Goal: Task Accomplishment & Management: Manage account settings

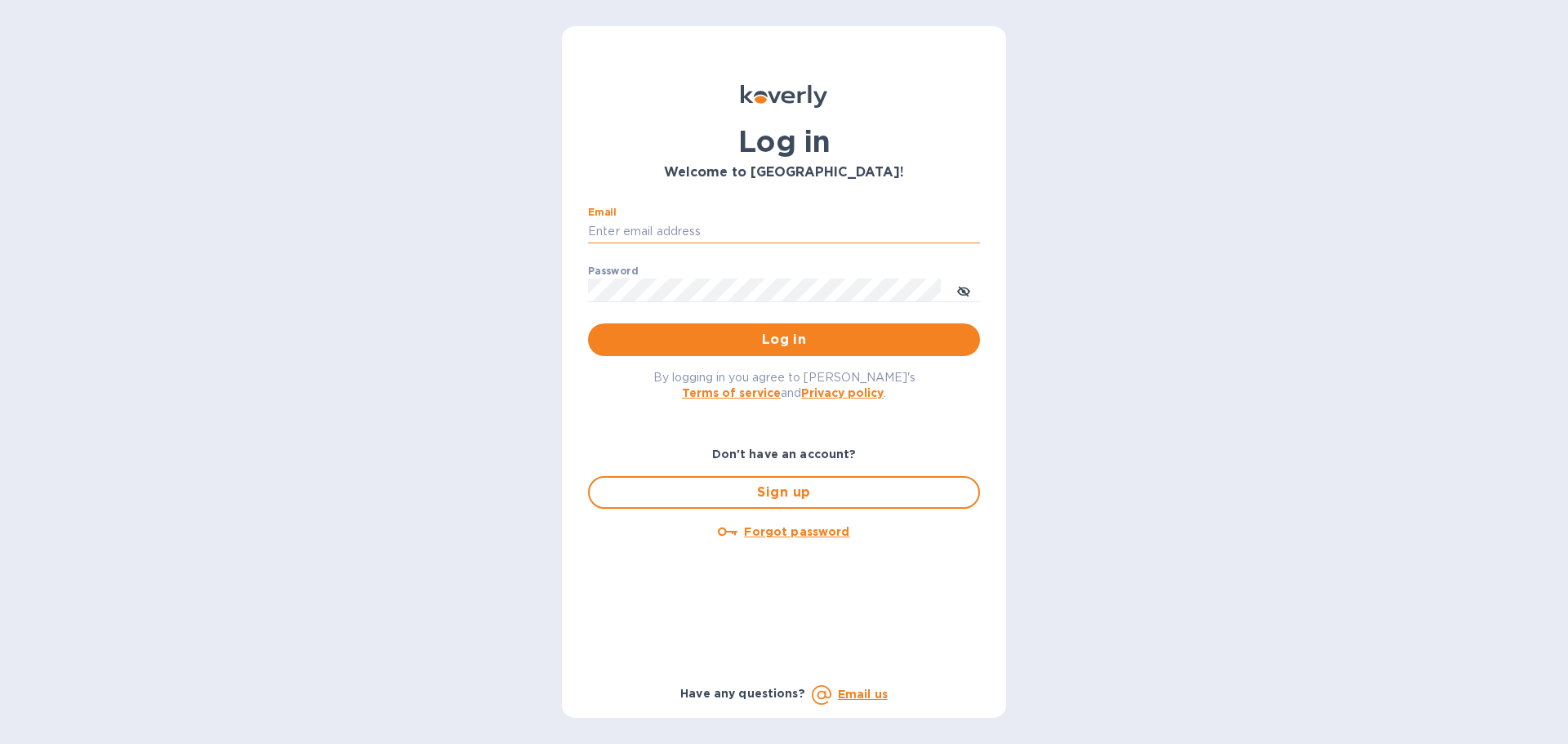
click at [674, 227] on input "Email" at bounding box center [784, 231] width 392 height 24
type input "kelly.christensen@shipspry.com"
click at [787, 341] on span "Log in" at bounding box center [784, 340] width 365 height 20
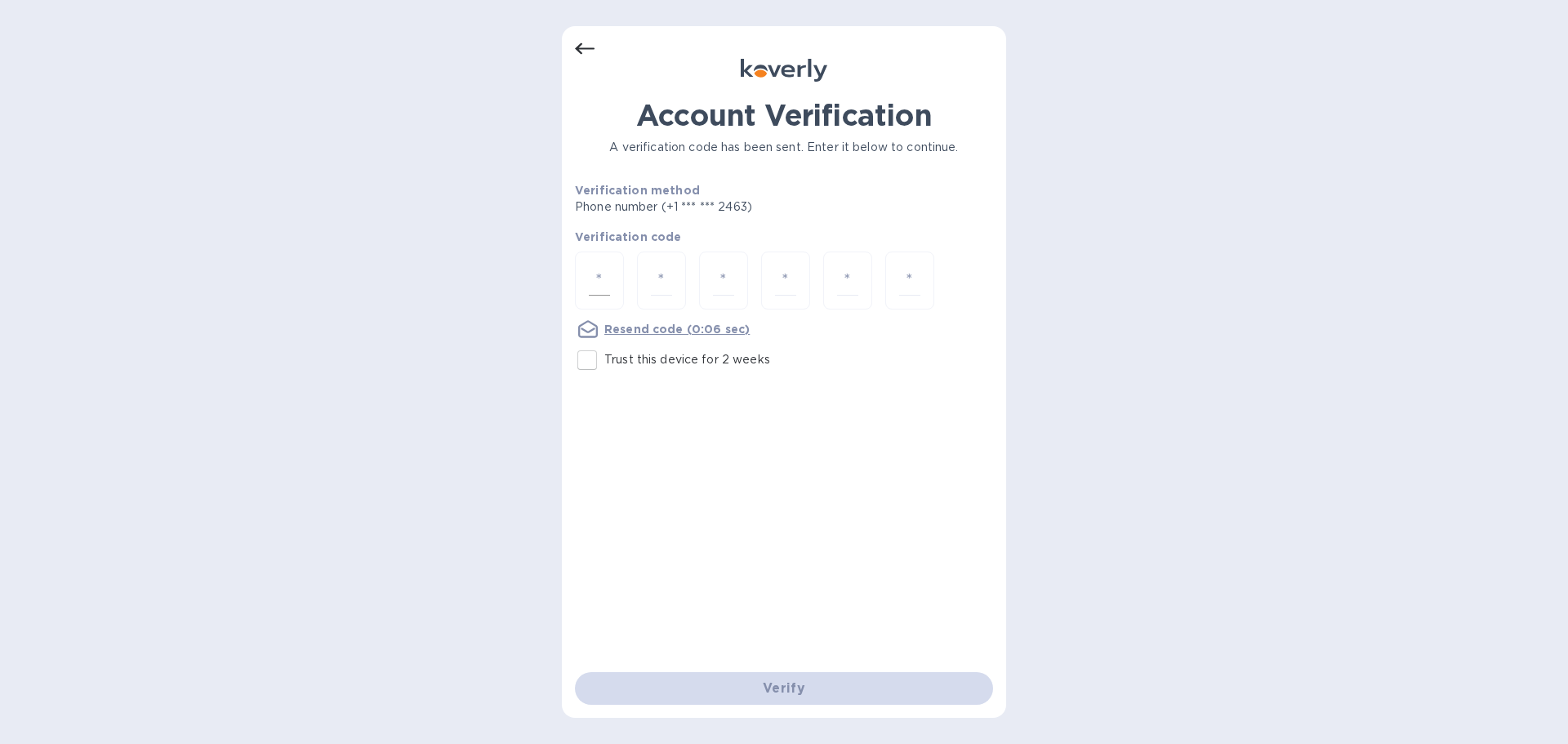
click at [596, 281] on input "number" at bounding box center [600, 280] width 21 height 30
type input "8"
type input "5"
type input "1"
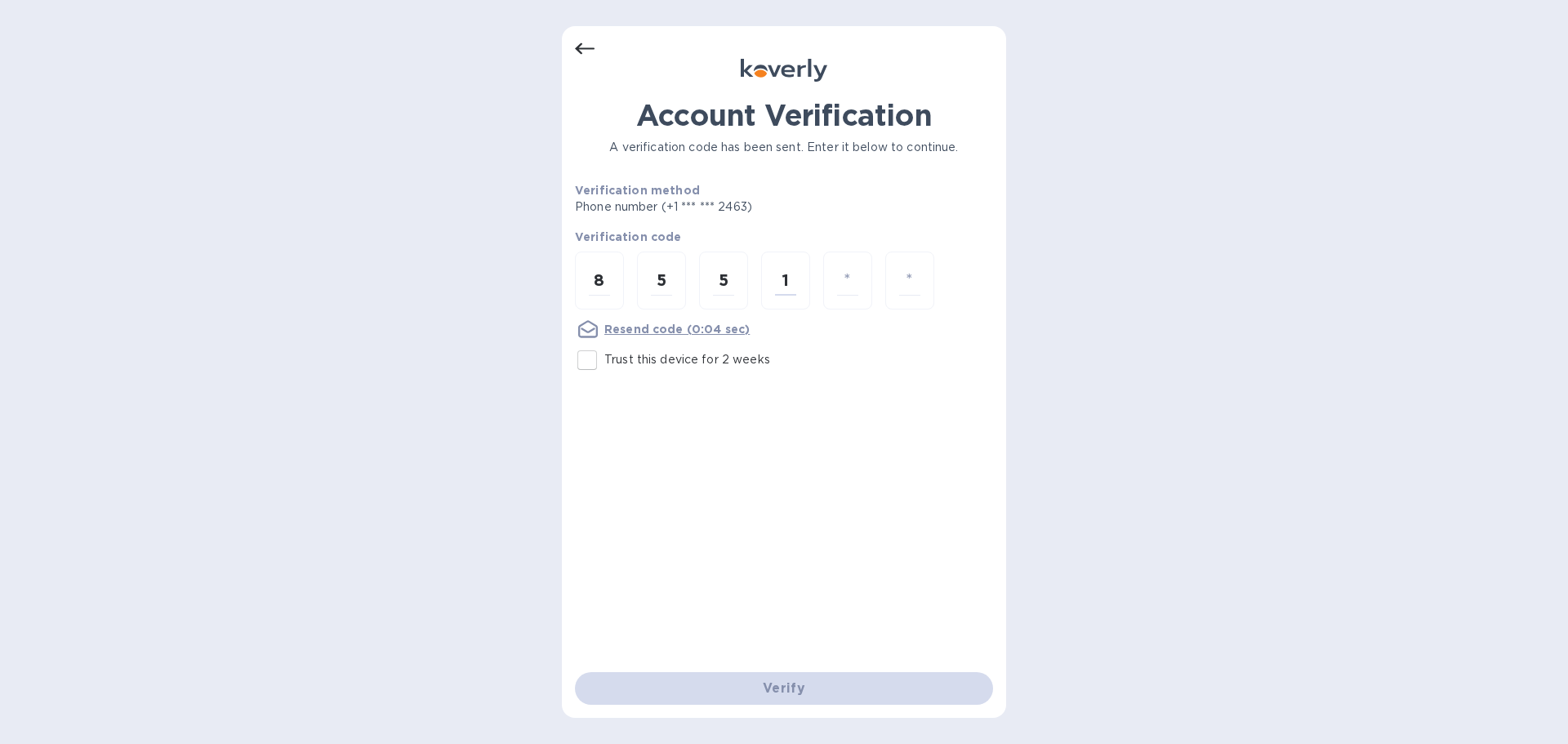
type input "8"
type input "6"
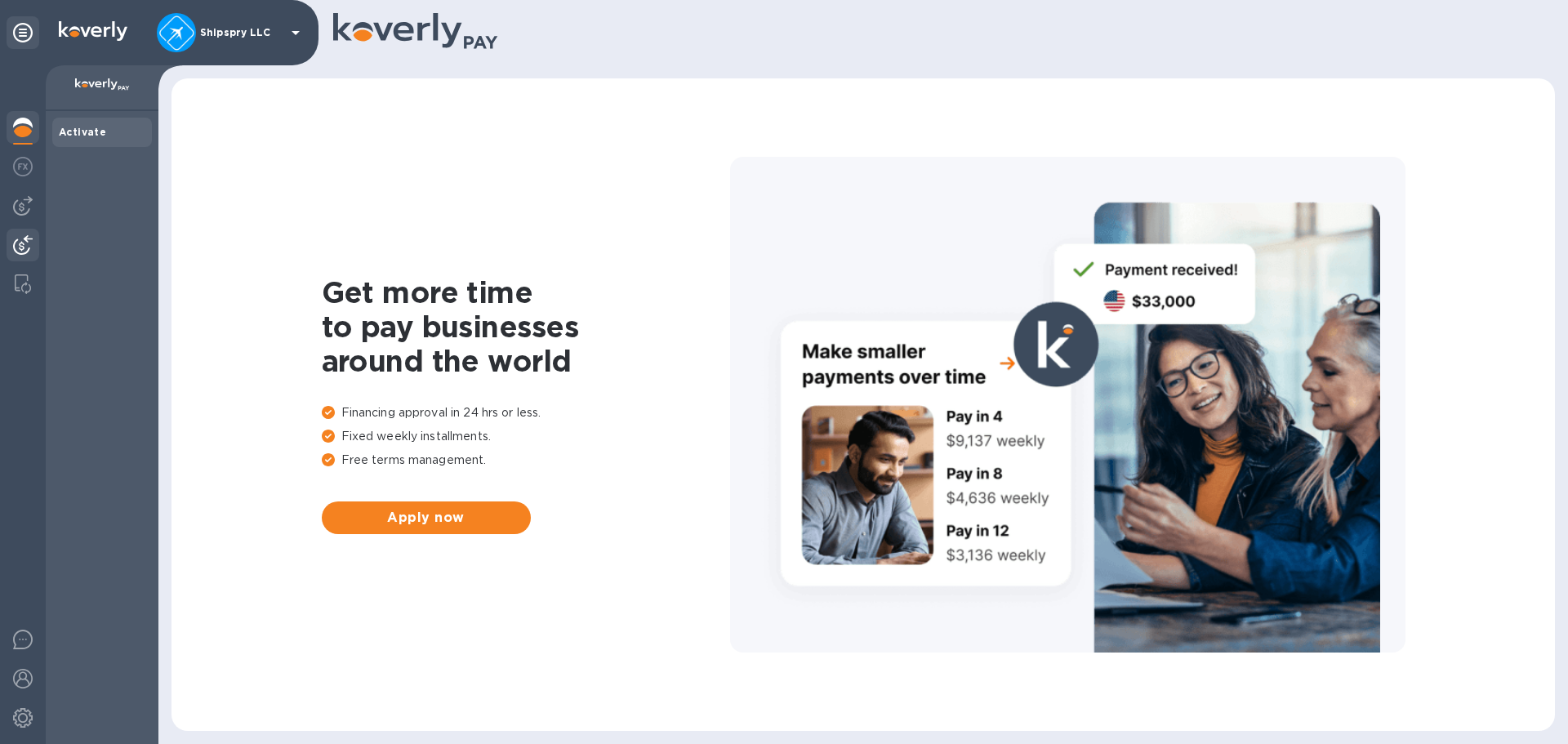
click at [22, 245] on img at bounding box center [22, 245] width 20 height 20
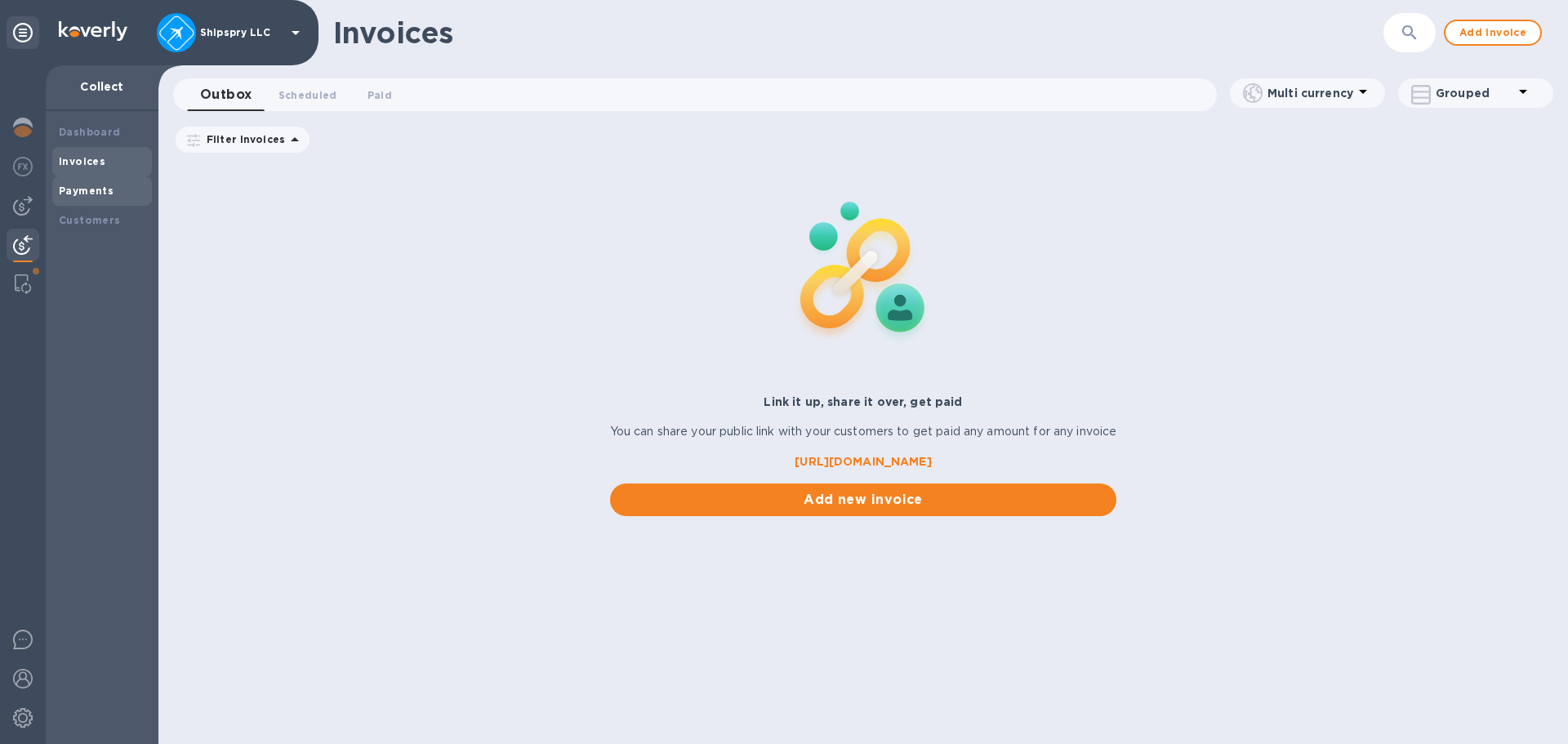
click at [78, 199] on div "Payments" at bounding box center [102, 191] width 100 height 29
